Goal: Transaction & Acquisition: Purchase product/service

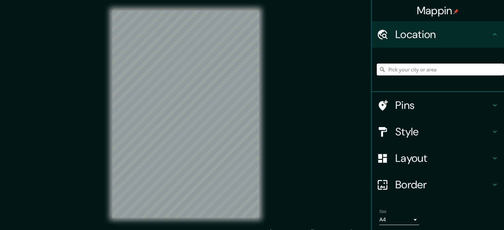
drag, startPoint x: 0, startPoint y: 0, endPoint x: 412, endPoint y: 71, distance: 418.4
click at [412, 71] on input "Pick your city or area" at bounding box center [440, 70] width 127 height 12
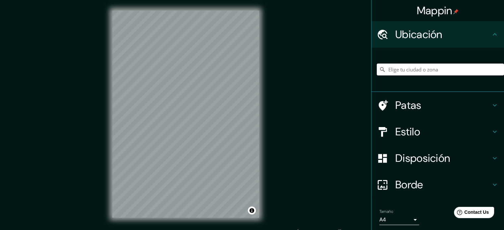
paste input "-16.5033727779971, -68.13568044644362"
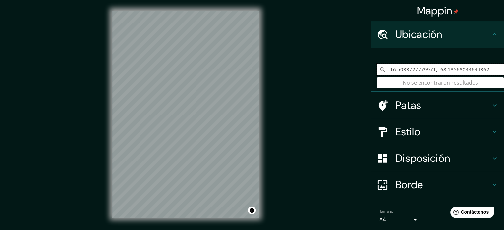
type input "-16.5033727779971, -68.13568044644362"
drag, startPoint x: 485, startPoint y: 68, endPoint x: 381, endPoint y: 69, distance: 104.7
click at [381, 69] on input "-16.5033727779971, -68.13568044644362" at bounding box center [440, 70] width 127 height 12
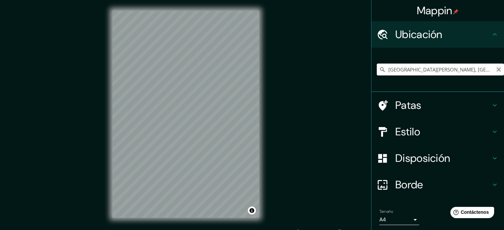
type input "[GEOGRAPHIC_DATA][PERSON_NAME], [GEOGRAPHIC_DATA], [GEOGRAPHIC_DATA]"
click at [496, 70] on icon "Claro" at bounding box center [498, 69] width 5 height 5
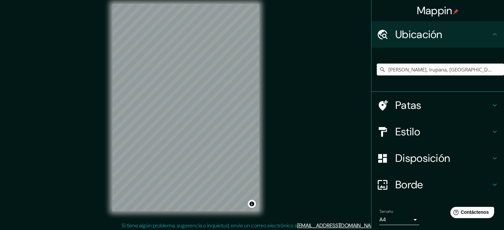
scroll to position [9, 0]
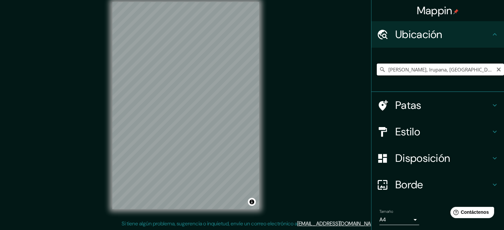
click at [477, 73] on input "[PERSON_NAME], Irupana, [GEOGRAPHIC_DATA], [GEOGRAPHIC_DATA]" at bounding box center [440, 70] width 127 height 12
drag, startPoint x: 417, startPoint y: 70, endPoint x: 352, endPoint y: 68, distance: 64.3
click at [352, 68] on div "Mappin Ubicación [PERSON_NAME], [GEOGRAPHIC_DATA], [GEOGRAPHIC_DATA], [GEOGRAPH…" at bounding box center [252, 110] width 504 height 239
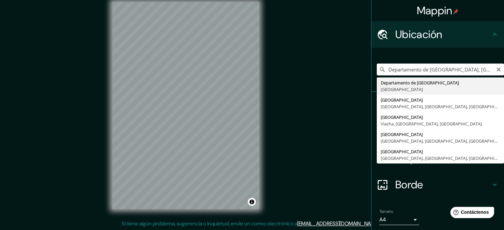
click at [483, 71] on input "Departamento de [GEOGRAPHIC_DATA], [GEOGRAPHIC_DATA]" at bounding box center [440, 70] width 127 height 12
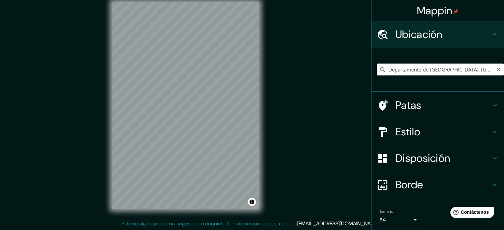
click at [476, 67] on input "Departamento de [GEOGRAPHIC_DATA], [GEOGRAPHIC_DATA]" at bounding box center [440, 70] width 127 height 12
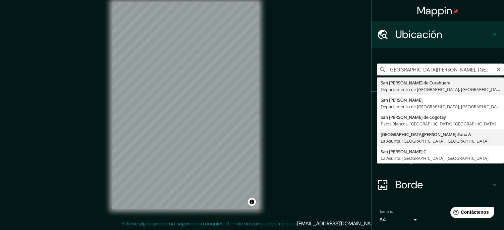
type input "[GEOGRAPHIC_DATA][PERSON_NAME], [GEOGRAPHIC_DATA], [GEOGRAPHIC_DATA], [GEOGRAPH…"
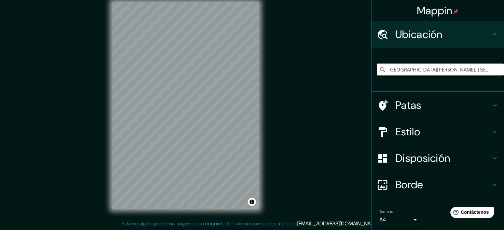
click at [285, 148] on div "Mappin Ubicación [GEOGRAPHIC_DATA][PERSON_NAME] A, [GEOGRAPHIC_DATA], [GEOGRAPH…" at bounding box center [252, 110] width 504 height 239
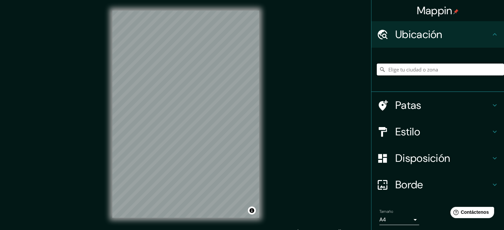
click at [419, 72] on input "Elige tu ciudad o zona" at bounding box center [440, 70] width 127 height 12
click at [415, 65] on input "[GEOGRAPHIC_DATA][PERSON_NAME], [GEOGRAPHIC_DATA], [GEOGRAPHIC_DATA], [GEOGRAPH…" at bounding box center [440, 70] width 127 height 12
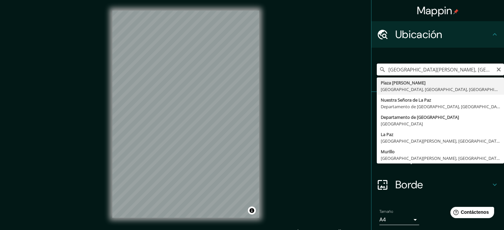
click at [412, 71] on input "[GEOGRAPHIC_DATA][PERSON_NAME], [GEOGRAPHIC_DATA], [GEOGRAPHIC_DATA], [GEOGRAPH…" at bounding box center [440, 70] width 127 height 12
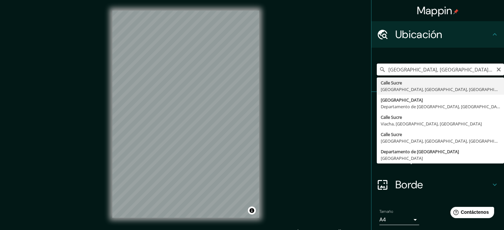
click at [431, 69] on input "[GEOGRAPHIC_DATA], [GEOGRAPHIC_DATA], [GEOGRAPHIC_DATA], [GEOGRAPHIC_DATA]" at bounding box center [440, 70] width 127 height 12
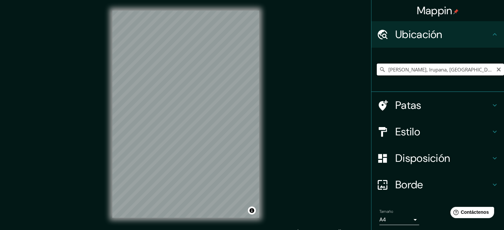
drag, startPoint x: 415, startPoint y: 70, endPoint x: 376, endPoint y: 75, distance: 39.4
click at [377, 75] on input "[PERSON_NAME], Irupana, [GEOGRAPHIC_DATA], [GEOGRAPHIC_DATA]" at bounding box center [440, 70] width 127 height 12
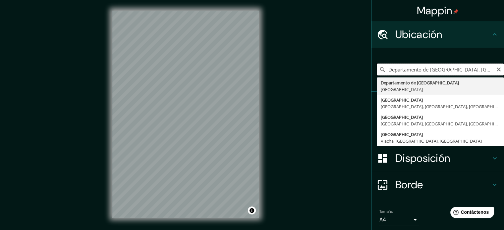
click at [469, 69] on input "Departamento de [GEOGRAPHIC_DATA], [GEOGRAPHIC_DATA]" at bounding box center [440, 70] width 127 height 12
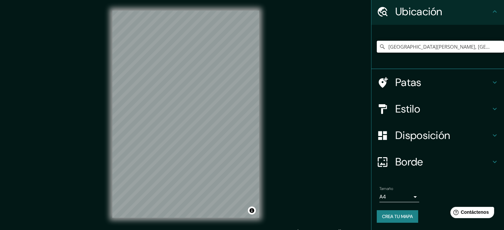
type input "[GEOGRAPHIC_DATA][PERSON_NAME], [GEOGRAPHIC_DATA], [GEOGRAPHIC_DATA], [GEOGRAPH…"
click at [25, 174] on div "Mappin Ubicación [GEOGRAPHIC_DATA][PERSON_NAME], [GEOGRAPHIC_DATA], [GEOGRAPHIC…" at bounding box center [252, 119] width 504 height 239
click at [302, 105] on div "Mappin Ubicación [GEOGRAPHIC_DATA][PERSON_NAME], [GEOGRAPHIC_DATA], [GEOGRAPHIC…" at bounding box center [252, 119] width 504 height 239
click at [98, 108] on div "Mappin Ubicación [GEOGRAPHIC_DATA][PERSON_NAME], [GEOGRAPHIC_DATA], [GEOGRAPHIC…" at bounding box center [252, 119] width 504 height 239
click at [82, 196] on div "Mappin Ubicación [GEOGRAPHIC_DATA][PERSON_NAME], [GEOGRAPHIC_DATA], [GEOGRAPHIC…" at bounding box center [252, 119] width 504 height 239
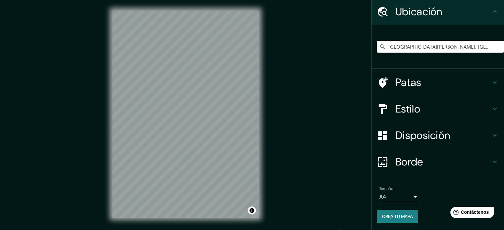
click at [43, 152] on div "Mappin Ubicación [GEOGRAPHIC_DATA][PERSON_NAME], [GEOGRAPHIC_DATA], [GEOGRAPHIC…" at bounding box center [252, 119] width 504 height 239
click at [86, 133] on div "Mappin Ubicación [GEOGRAPHIC_DATA][PERSON_NAME], [GEOGRAPHIC_DATA], [GEOGRAPHIC…" at bounding box center [252, 119] width 504 height 239
